Goal: Find specific page/section: Find specific page/section

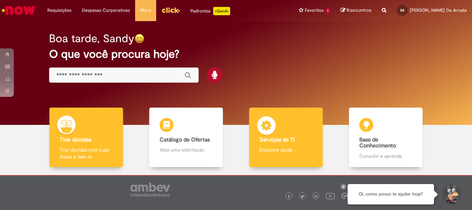
click at [283, 138] on b "Serviços de TI" at bounding box center [276, 139] width 35 height 7
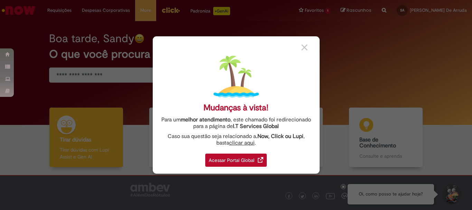
click at [221, 161] on div "Acessar Portal Global" at bounding box center [235, 159] width 61 height 13
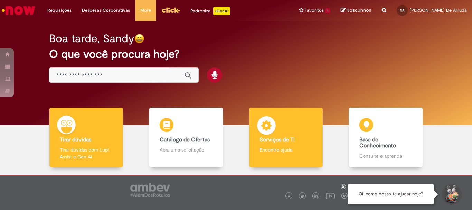
click at [276, 137] on b "Serviços de TI" at bounding box center [276, 139] width 35 height 7
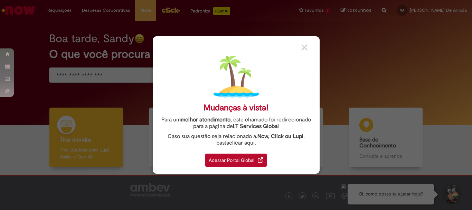
click at [220, 165] on div "Acessar Portal Global" at bounding box center [235, 159] width 61 height 13
